Goal: Navigation & Orientation: Understand site structure

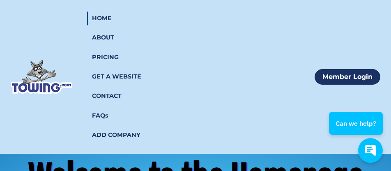
drag, startPoint x: 382, startPoint y: 64, endPoint x: 332, endPoint y: 37, distance: 56.9
click at [268, 67] on html "HOME ABOUT PRICING GET A WEBSITE CONTACT FAQs ADD COMPANY Member Login HOME ABO…" at bounding box center [195, 85] width 391 height 171
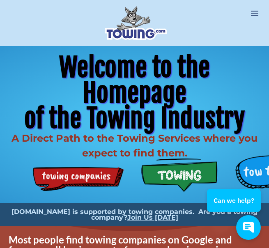
drag, startPoint x: 215, startPoint y: 48, endPoint x: 255, endPoint y: 50, distance: 39.8
click at [255, 50] on div "Welcome to the Homepage of the Towing Industry A Direct Path to the Towing Serv…" at bounding box center [134, 111] width 269 height 130
drag, startPoint x: 240, startPoint y: 73, endPoint x: 319, endPoint y: 86, distance: 79.4
click at [269, 86] on html "HOME ABOUT PRICING GET A WEBSITE CONTACT FAQs ADD COMPANY Member Login HOME ABO…" at bounding box center [134, 124] width 269 height 248
